Goal: Find specific page/section: Find specific page/section

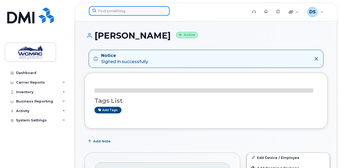
click at [112, 15] on input at bounding box center [129, 11] width 81 height 10
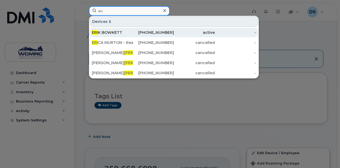
type input "eri"
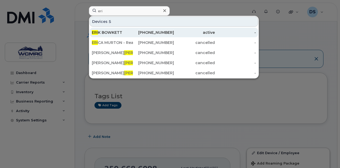
click at [110, 32] on div "ERI K BOWKETT" at bounding box center [112, 32] width 41 height 5
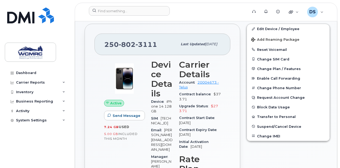
scroll to position [102, 0]
